Goal: Task Accomplishment & Management: Use online tool/utility

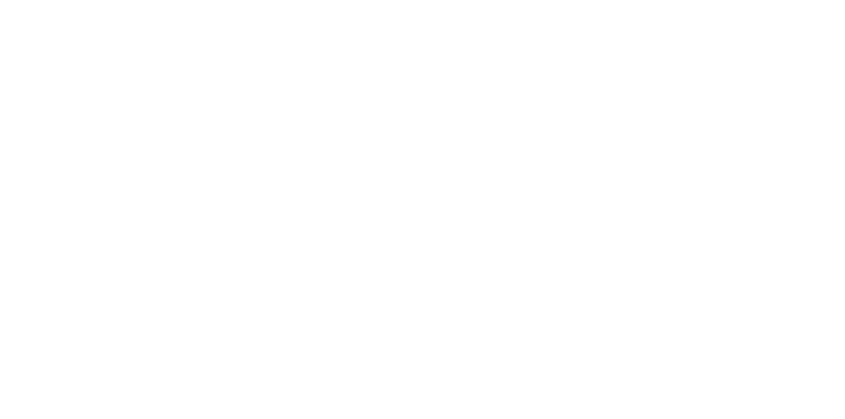
click at [175, 202] on button "Linked Orders" at bounding box center [112, 214] width 125 height 33
click at [175, 170] on button "Tracking" at bounding box center [112, 181] width 125 height 33
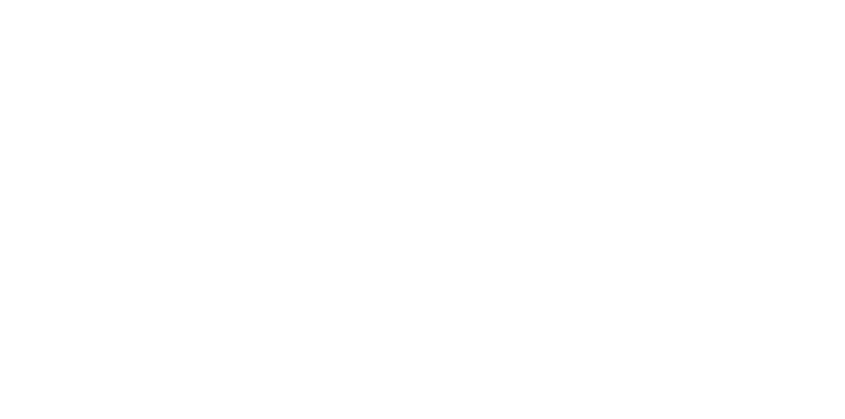
click at [556, 375] on icon "button" at bounding box center [552, 372] width 7 height 9
type input "mic"
click at [417, 209] on button "Clock Off" at bounding box center [381, 209] width 73 height 21
